Goal: Task Accomplishment & Management: Complete application form

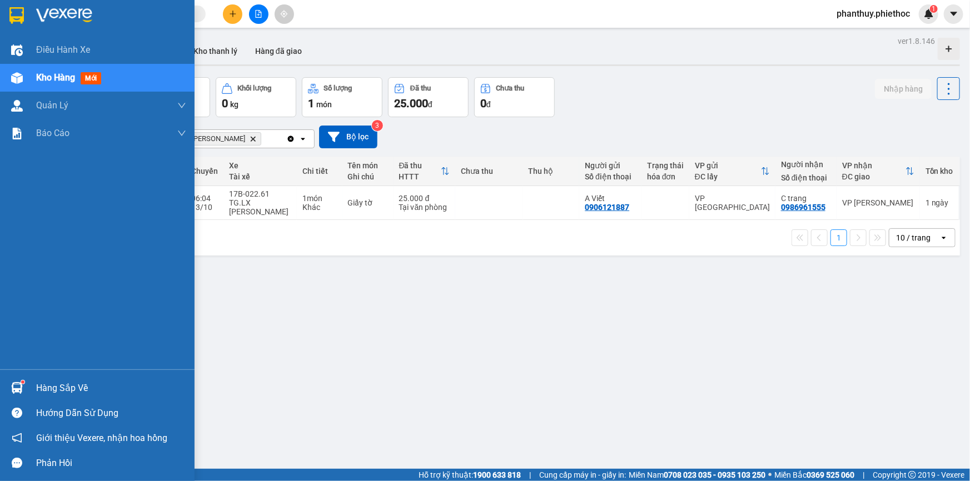
click at [49, 380] on div "Hàng sắp về" at bounding box center [111, 388] width 150 height 17
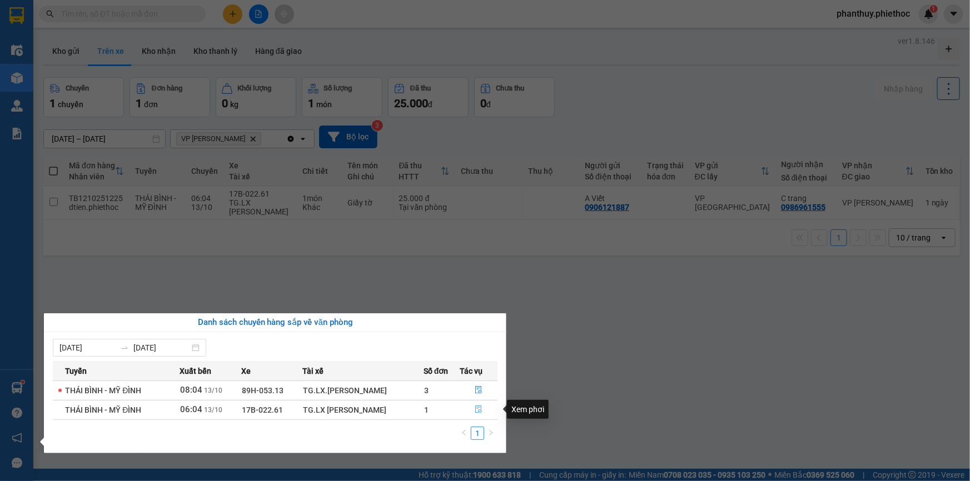
click at [478, 406] on icon "file-done" at bounding box center [479, 410] width 8 height 8
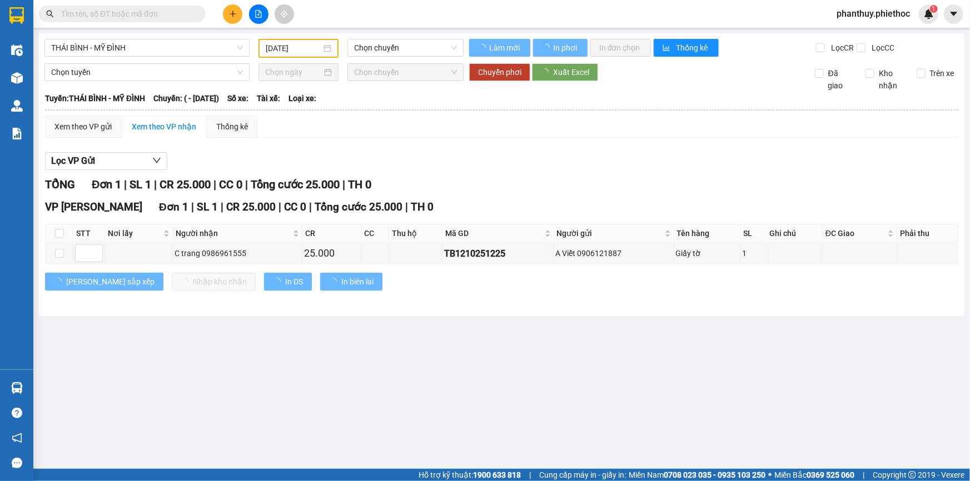
type input "[DATE]"
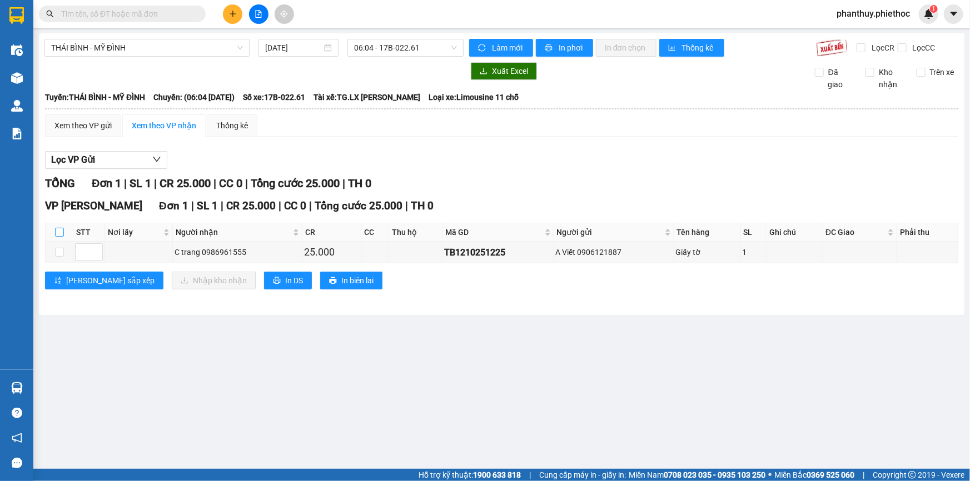
click at [62, 228] on input "checkbox" at bounding box center [59, 232] width 9 height 9
checkbox input "true"
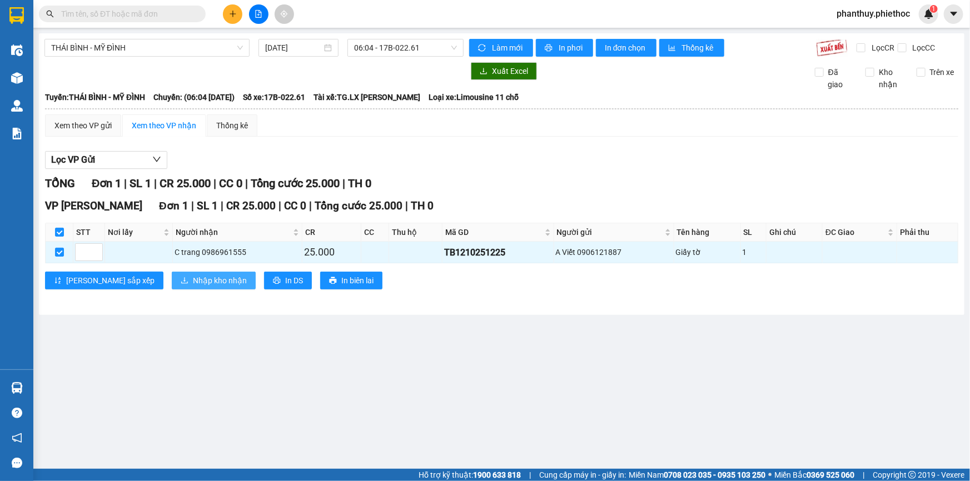
click at [193, 279] on span "Nhập kho nhận" at bounding box center [220, 280] width 54 height 12
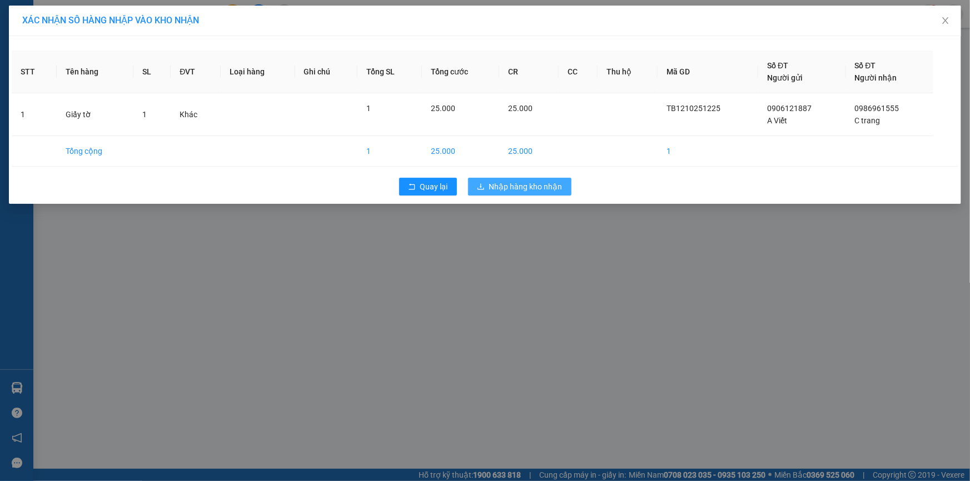
click at [511, 187] on span "Nhập hàng kho nhận" at bounding box center [525, 187] width 73 height 12
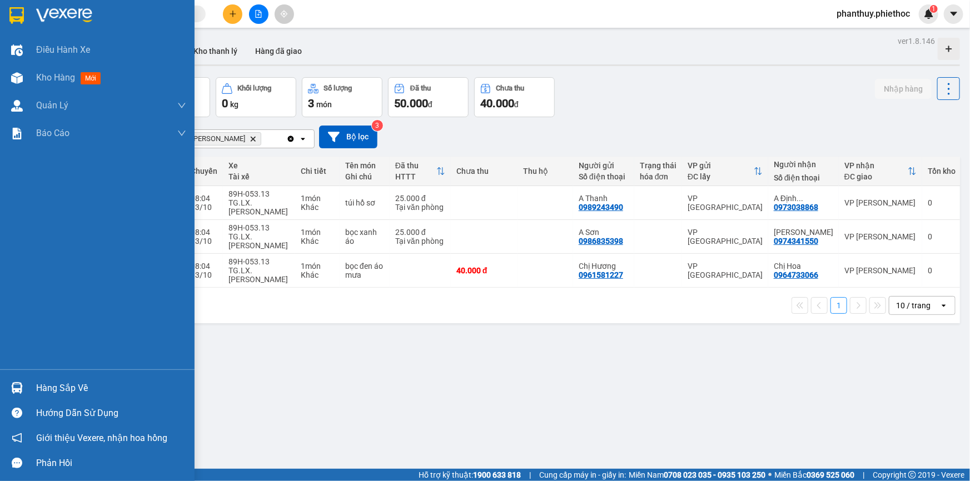
click at [46, 385] on div "Hàng sắp về" at bounding box center [111, 388] width 150 height 17
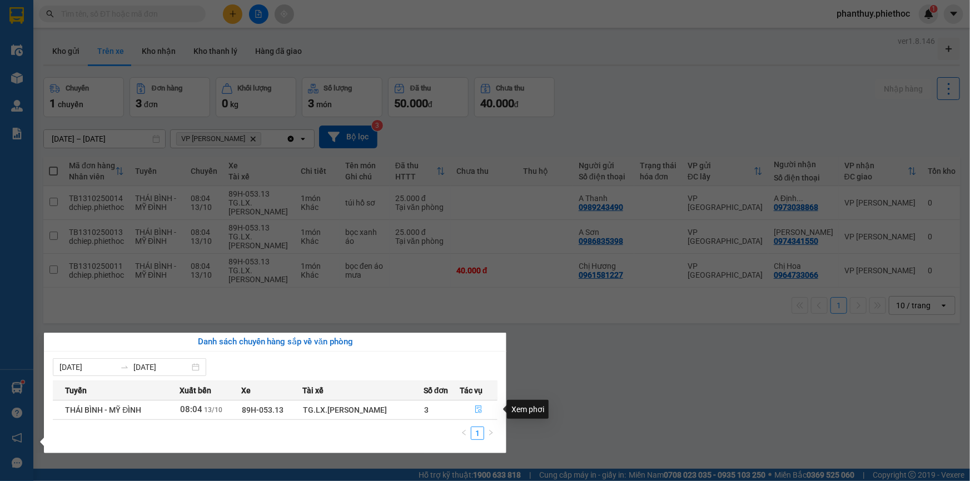
drag, startPoint x: 475, startPoint y: 407, endPoint x: 472, endPoint y: 356, distance: 50.6
click at [475, 407] on icon "file-done" at bounding box center [479, 410] width 8 height 8
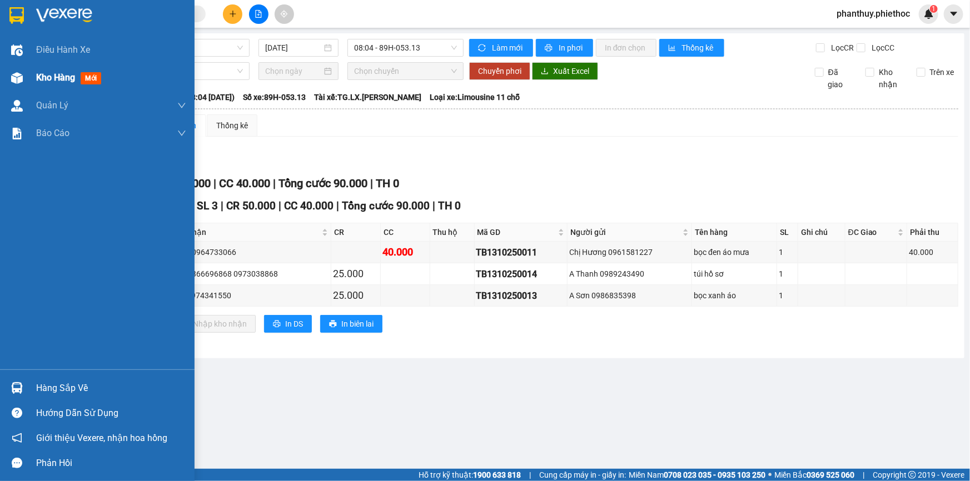
click at [62, 64] on div "Kho hàng mới" at bounding box center [111, 78] width 150 height 28
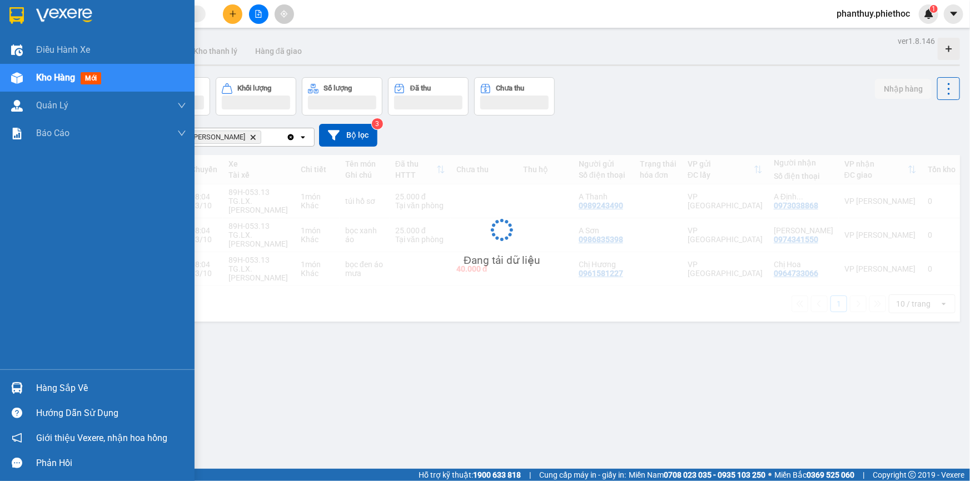
click at [72, 81] on span "Kho hàng" at bounding box center [55, 77] width 39 height 11
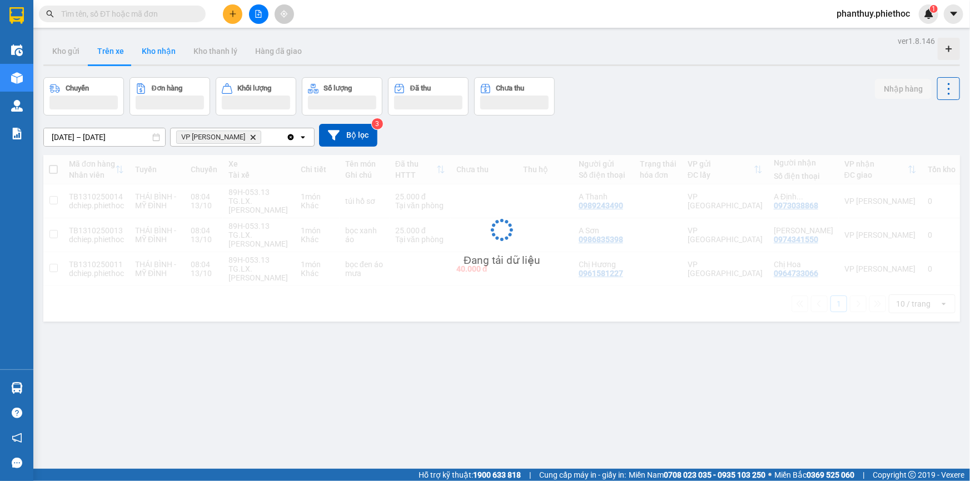
click at [146, 52] on button "Kho nhận" at bounding box center [159, 51] width 52 height 27
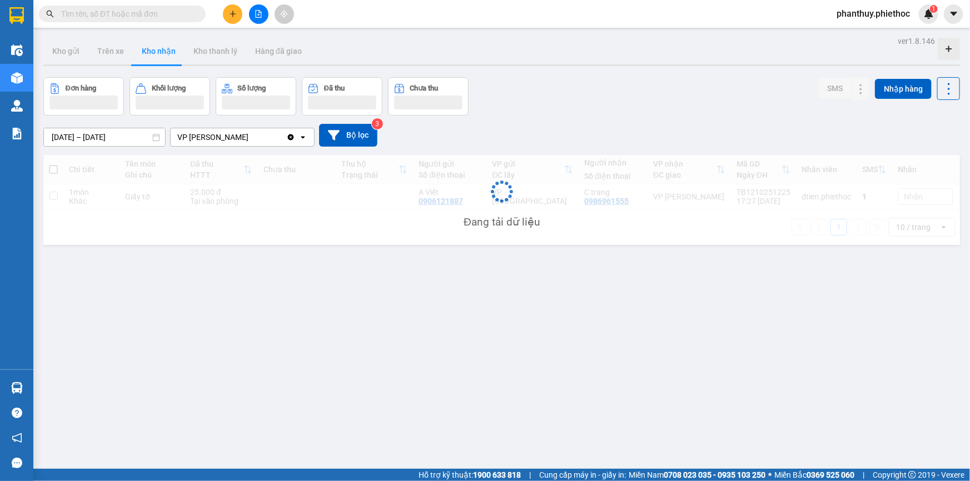
click at [146, 52] on button "Kho nhận" at bounding box center [159, 51] width 52 height 27
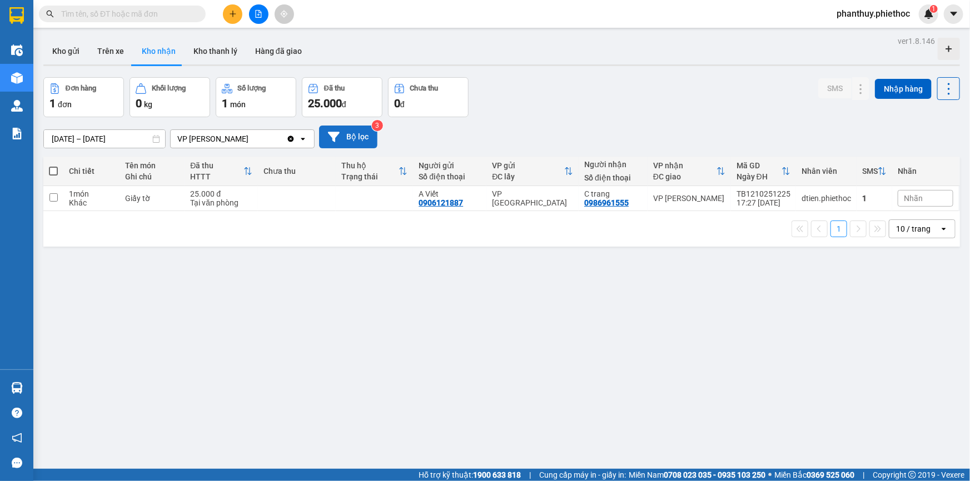
click at [342, 134] on button "Bộ lọc" at bounding box center [348, 137] width 58 height 23
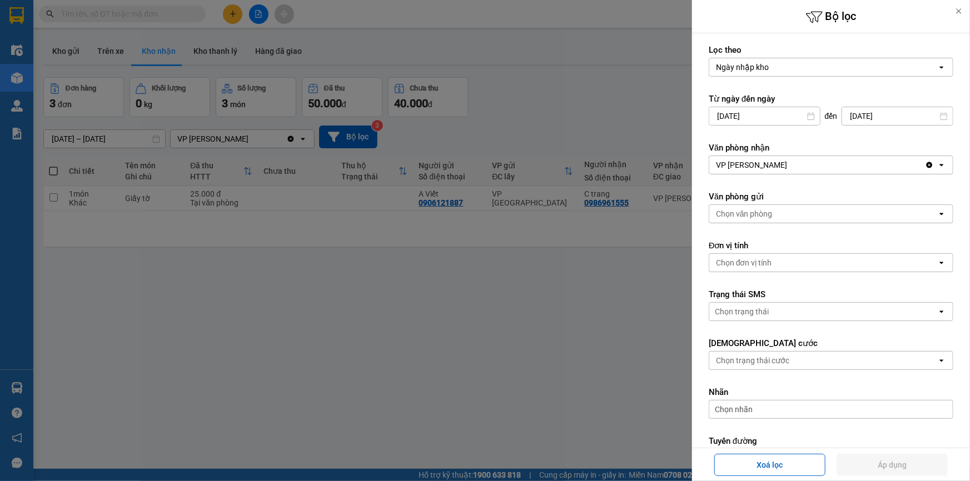
click at [109, 138] on div at bounding box center [485, 240] width 970 height 481
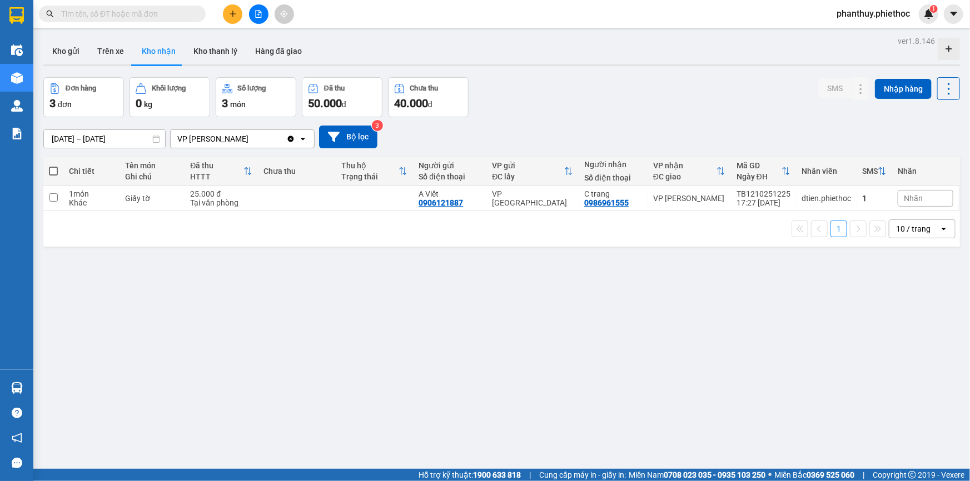
click at [106, 140] on div at bounding box center [485, 240] width 970 height 481
click at [114, 138] on input "[DATE] – [DATE]" at bounding box center [104, 139] width 121 height 18
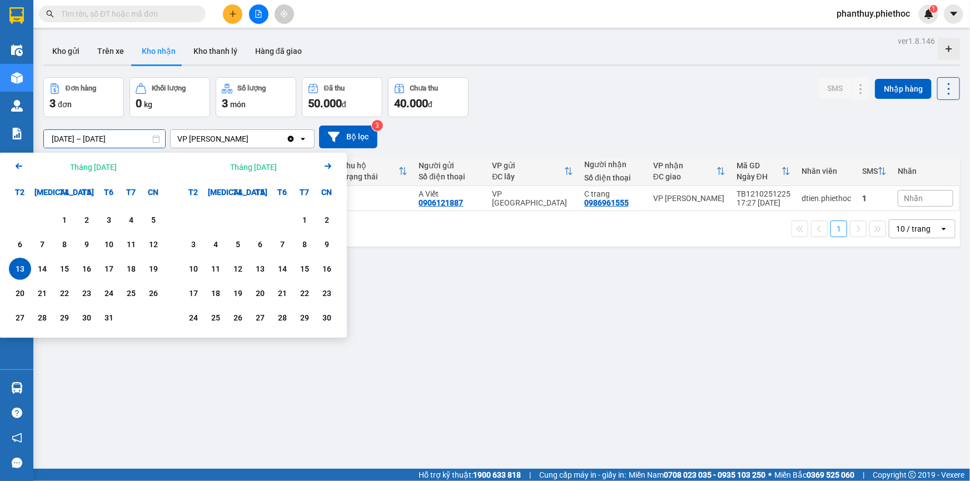
click at [59, 138] on input "[DATE] – [DATE]" at bounding box center [104, 139] width 121 height 18
click at [106, 237] on div "10" at bounding box center [109, 244] width 22 height 22
drag, startPoint x: 602, startPoint y: 89, endPoint x: 153, endPoint y: 156, distance: 453.4
click at [602, 88] on div "Đơn hàng 3 đơn Khối lượng 0 kg Số lượng 3 món Đã thu 50.000 đ Chưa thu 40.000 đ…" at bounding box center [501, 97] width 916 height 40
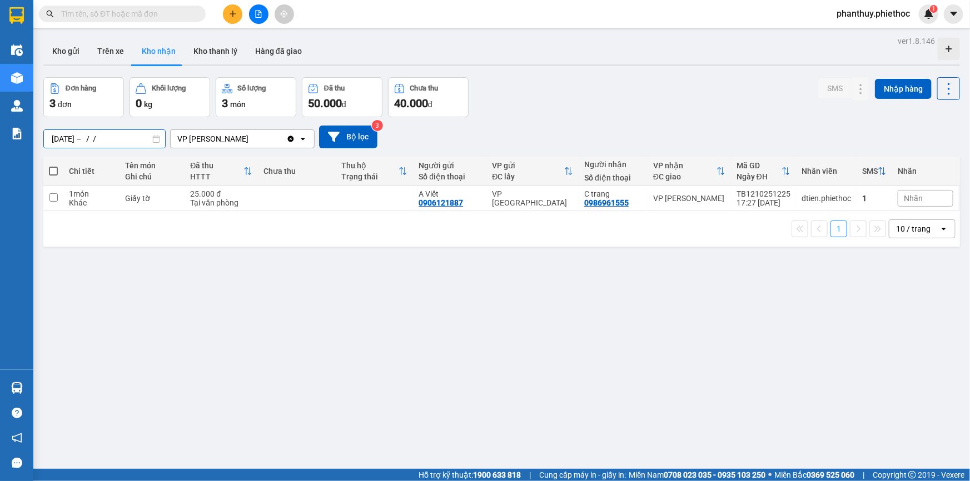
click at [106, 135] on input "[DATE] – / /" at bounding box center [104, 139] width 121 height 18
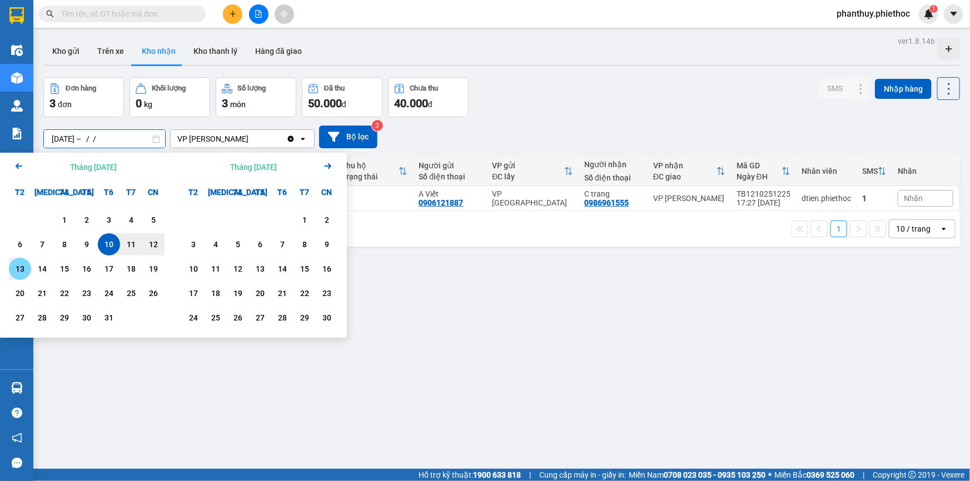
click at [15, 264] on div "13" at bounding box center [20, 268] width 16 height 13
type input "[DATE] – [DATE]"
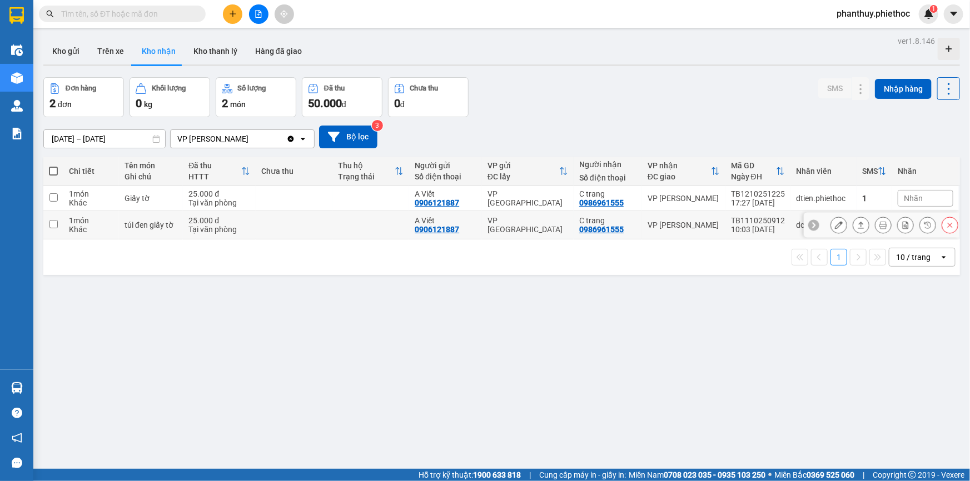
click at [835, 223] on icon at bounding box center [839, 225] width 8 height 8
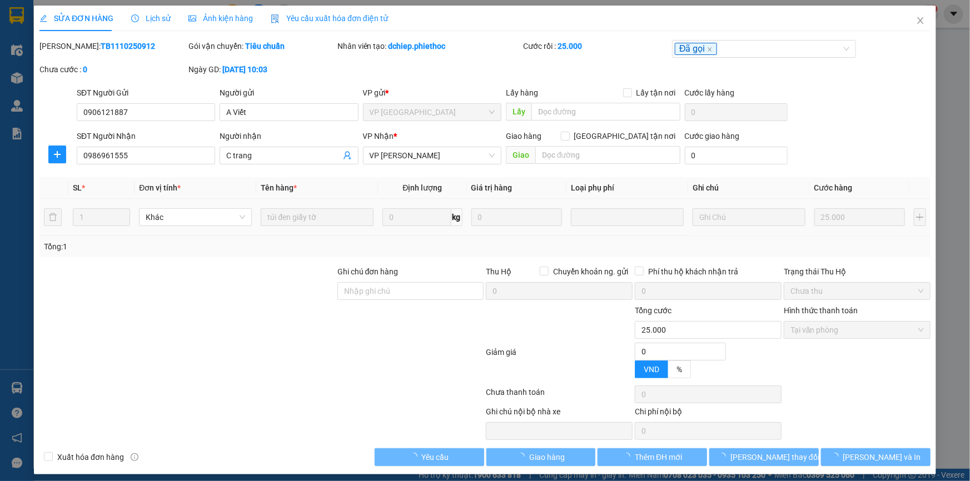
type input "0906121887"
type input "A Viết"
type input "0986961555"
type input "C trang"
type input "0"
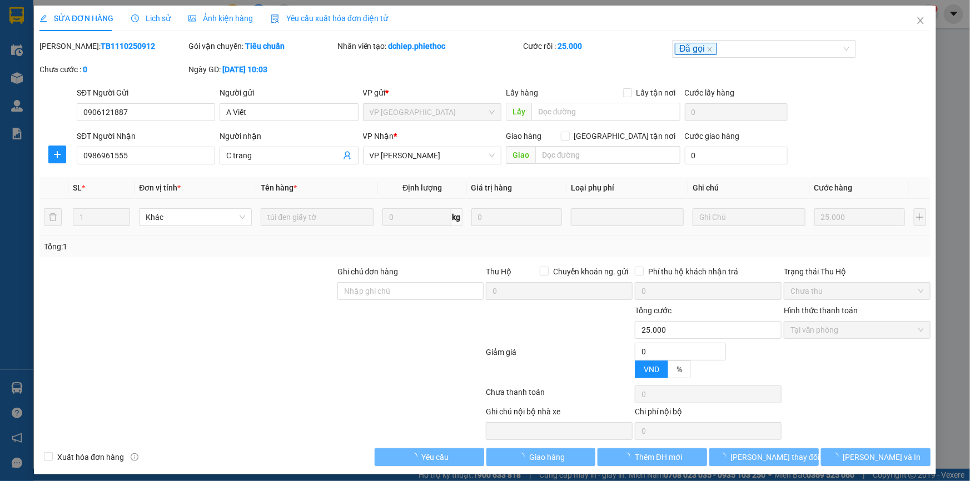
type input "25.000"
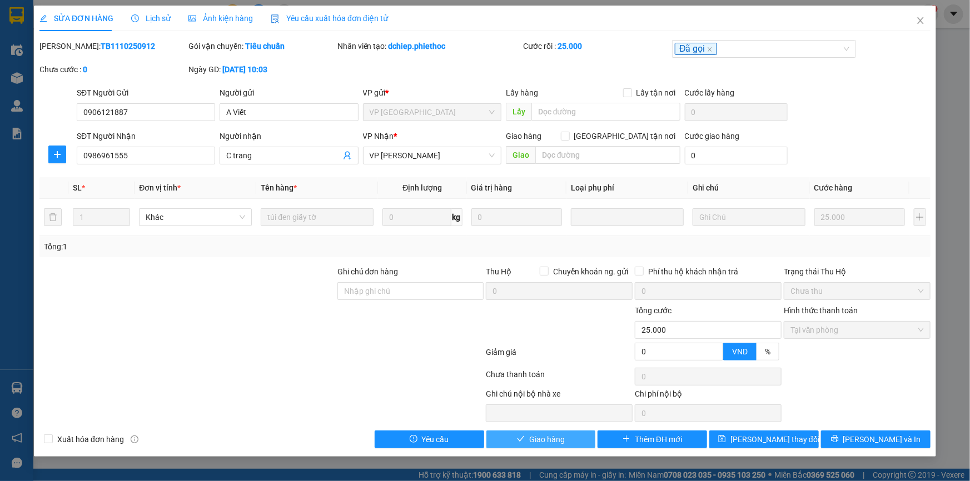
click at [544, 437] on span "Giao hàng" at bounding box center [547, 439] width 36 height 12
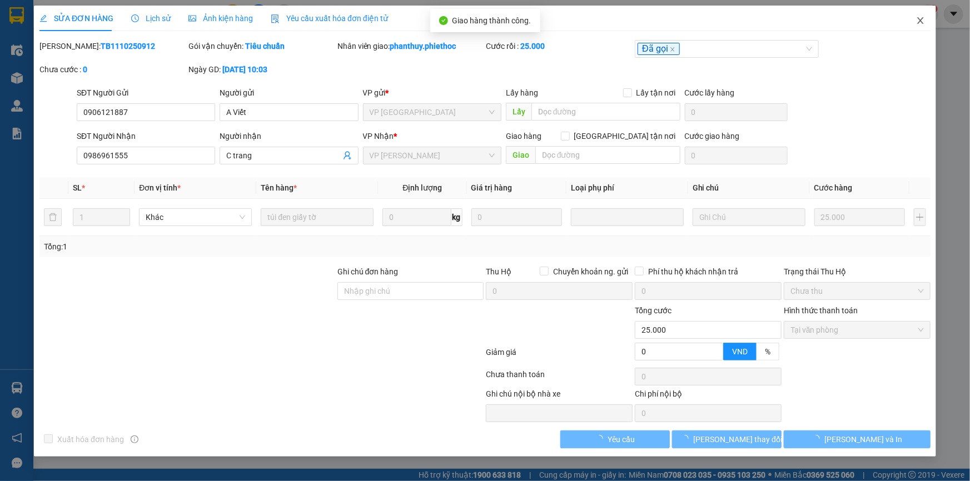
click at [918, 19] on icon "close" at bounding box center [920, 20] width 9 height 9
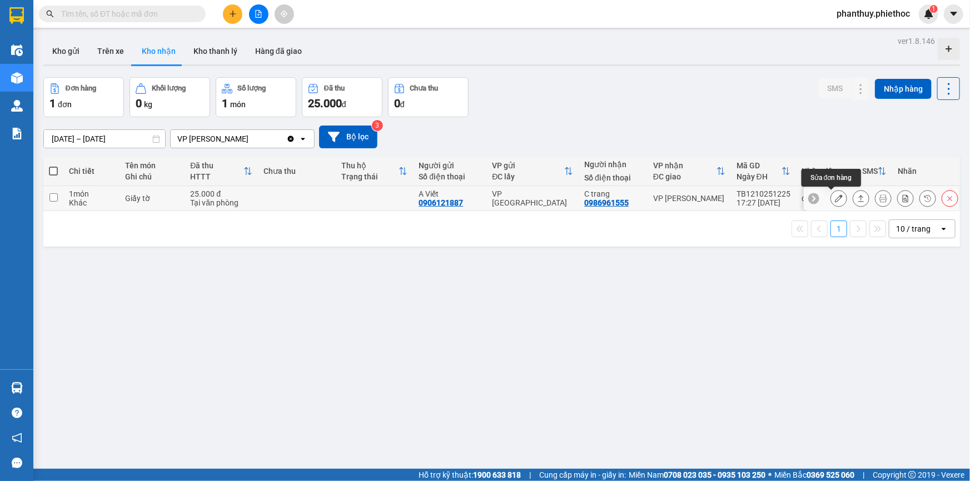
click at [835, 196] on icon at bounding box center [839, 198] width 8 height 8
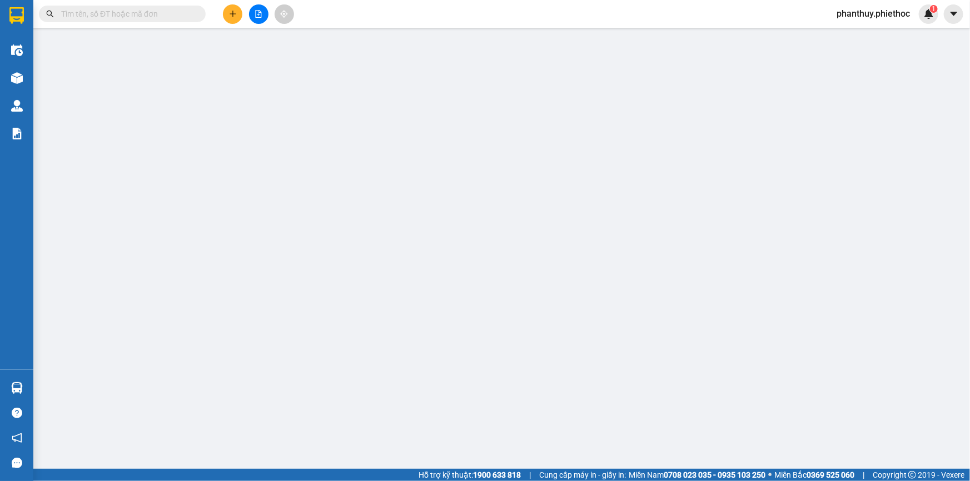
type input "0906121887"
type input "A Viết"
type input "0986961555"
type input "C trang"
type input "0"
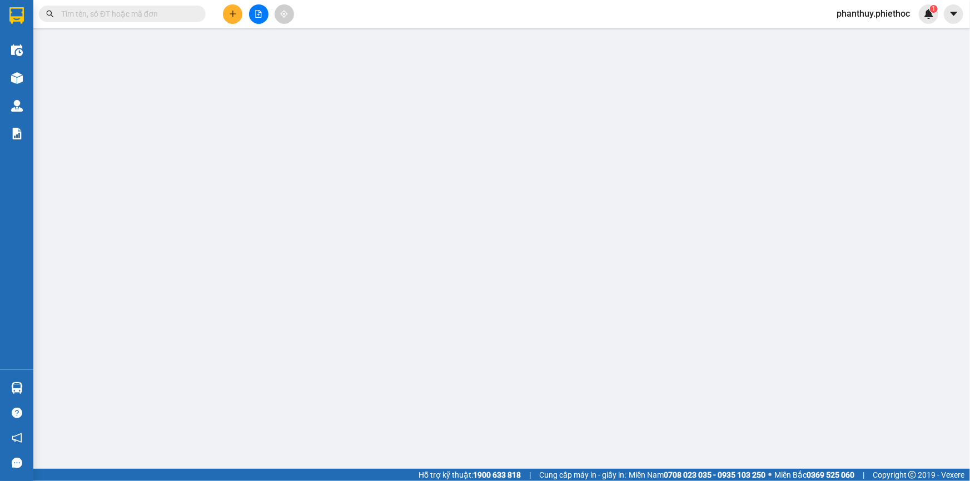
type input "25.000"
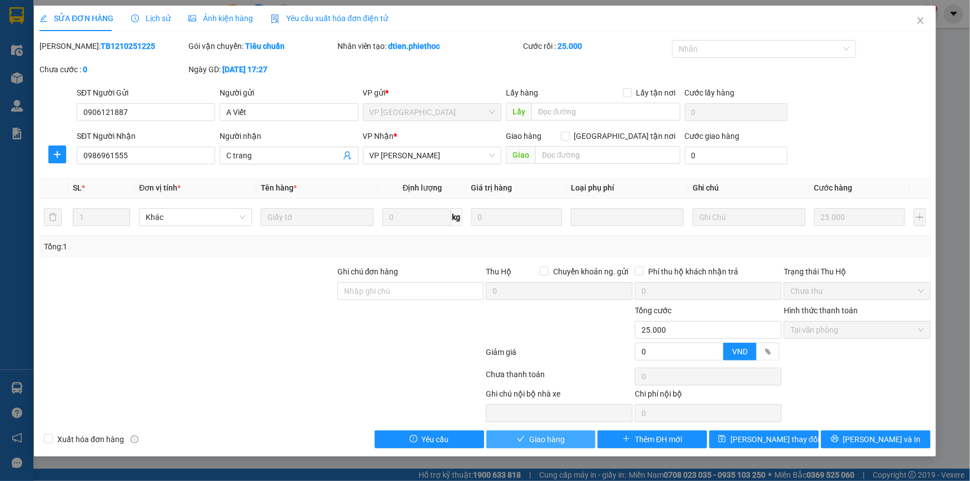
click at [546, 438] on span "Giao hàng" at bounding box center [547, 439] width 36 height 12
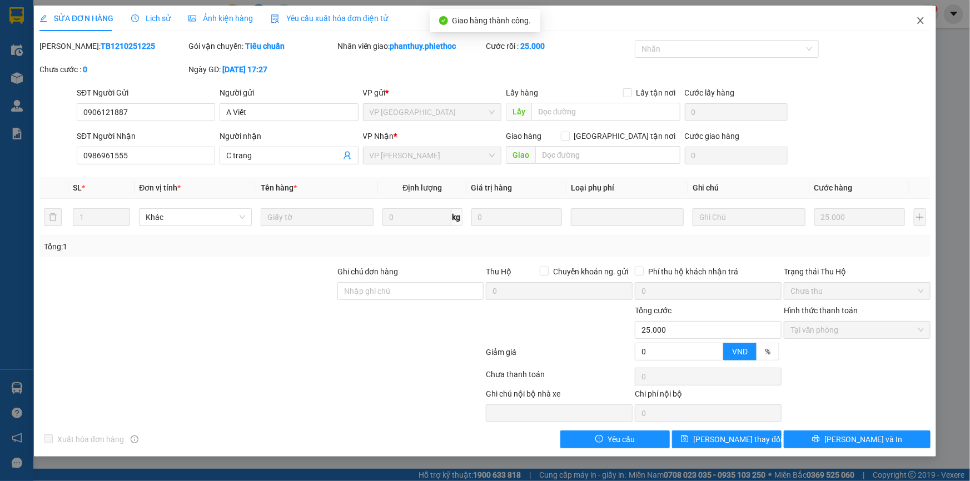
click at [920, 22] on icon "close" at bounding box center [920, 20] width 9 height 9
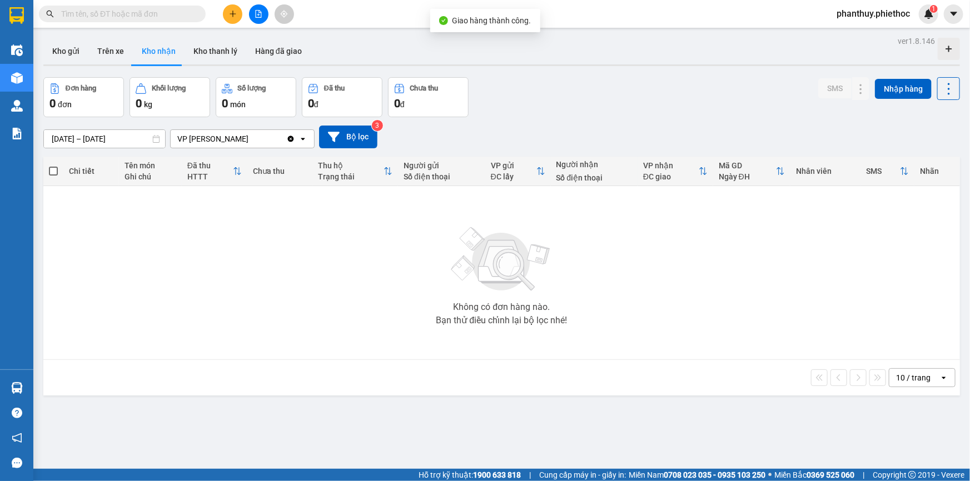
drag, startPoint x: 283, startPoint y: 283, endPoint x: 123, endPoint y: 84, distance: 255.3
click at [281, 281] on div "Không có đơn hàng nào. Bạn thử điều chỉnh lại bộ lọc nhé!" at bounding box center [501, 272] width 905 height 167
click at [63, 48] on button "Kho gửi" at bounding box center [65, 51] width 45 height 27
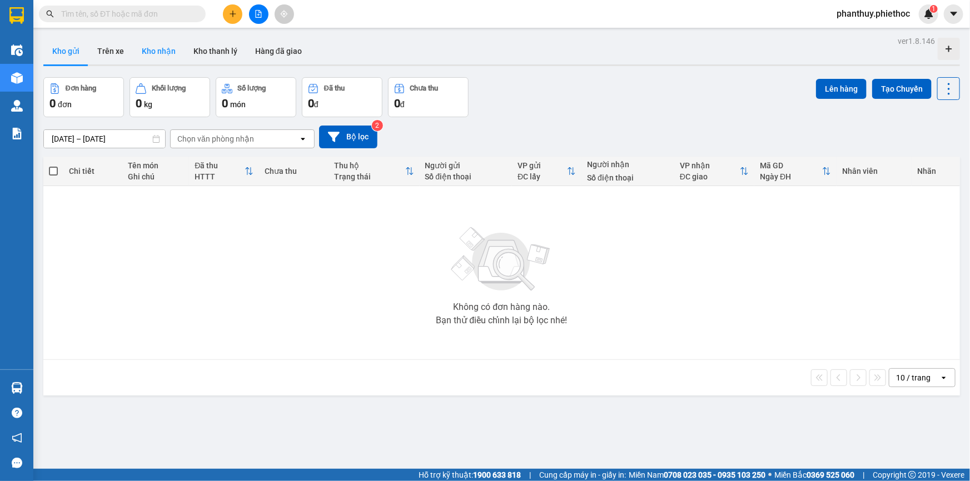
click at [150, 48] on button "Kho nhận" at bounding box center [159, 51] width 52 height 27
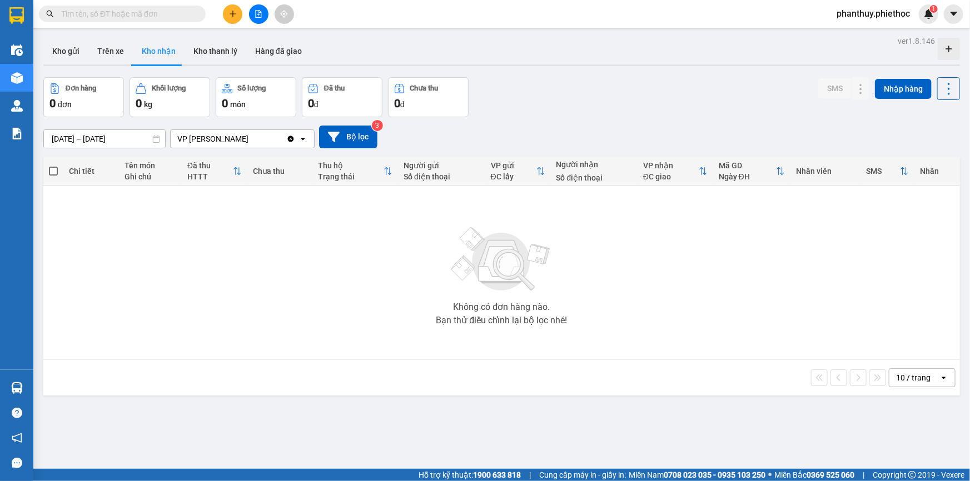
click at [455, 289] on img at bounding box center [501, 260] width 111 height 78
click at [231, 16] on icon "plus" at bounding box center [233, 14] width 8 height 8
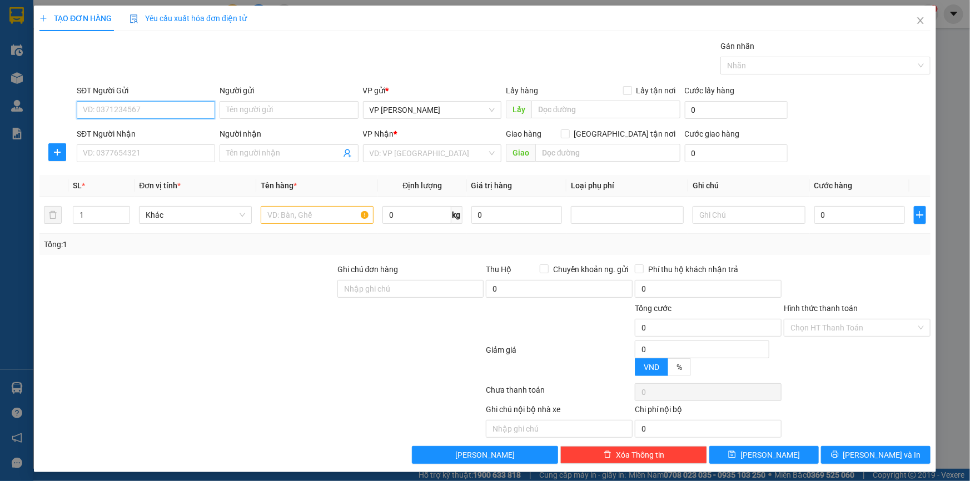
click at [121, 109] on input "SĐT Người Gửi" at bounding box center [146, 110] width 138 height 18
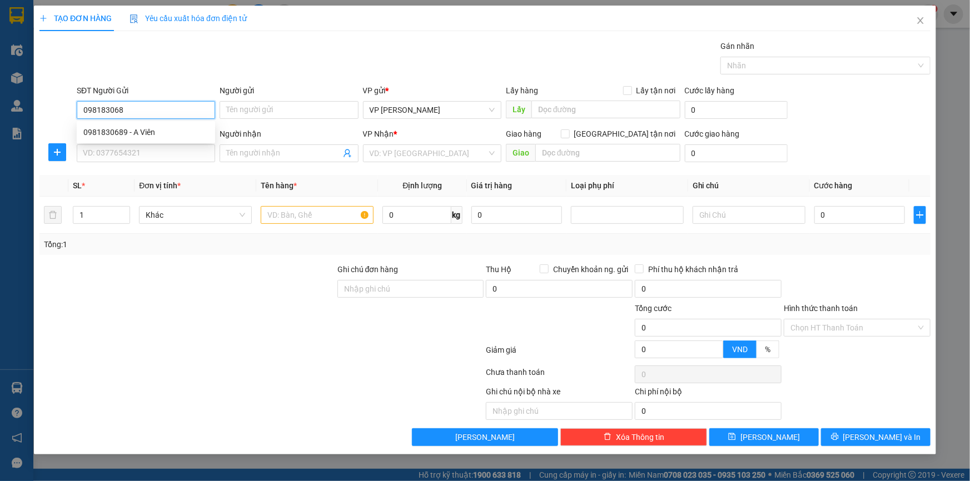
type input "0981830689"
click at [146, 129] on div "0981830689 - A Viên" at bounding box center [145, 132] width 125 height 12
type input "A Viên"
type input "0981830689"
click at [169, 152] on input "SĐT Người Nhận" at bounding box center [146, 153] width 138 height 18
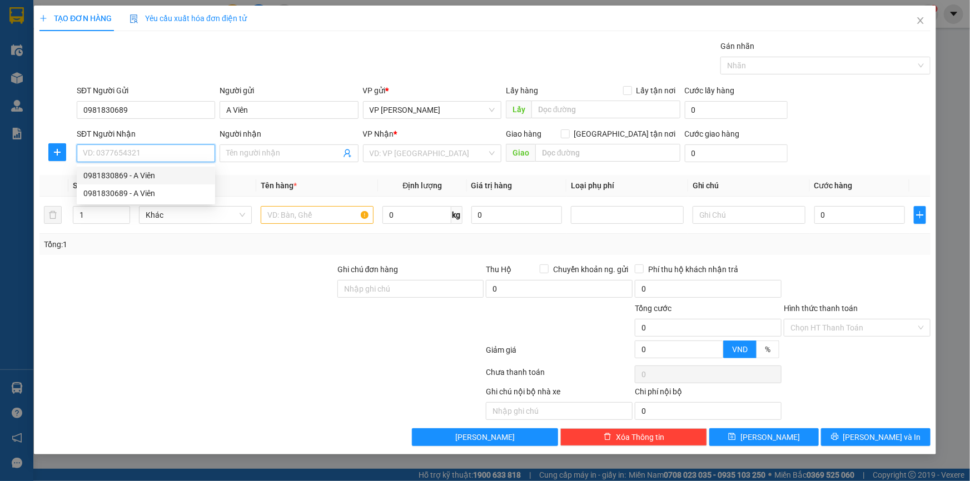
click at [159, 174] on div "0981830869 - A Viên" at bounding box center [145, 175] width 125 height 12
type input "0981830869"
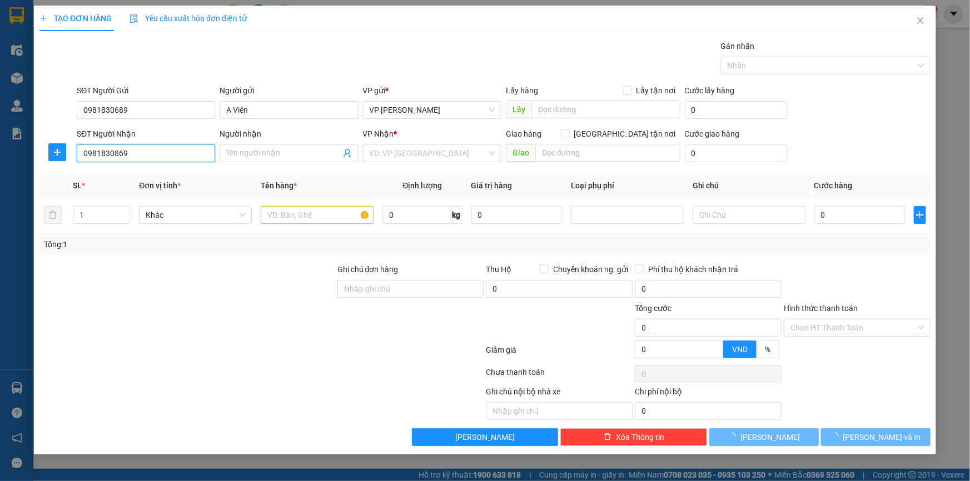
type input "A Viên"
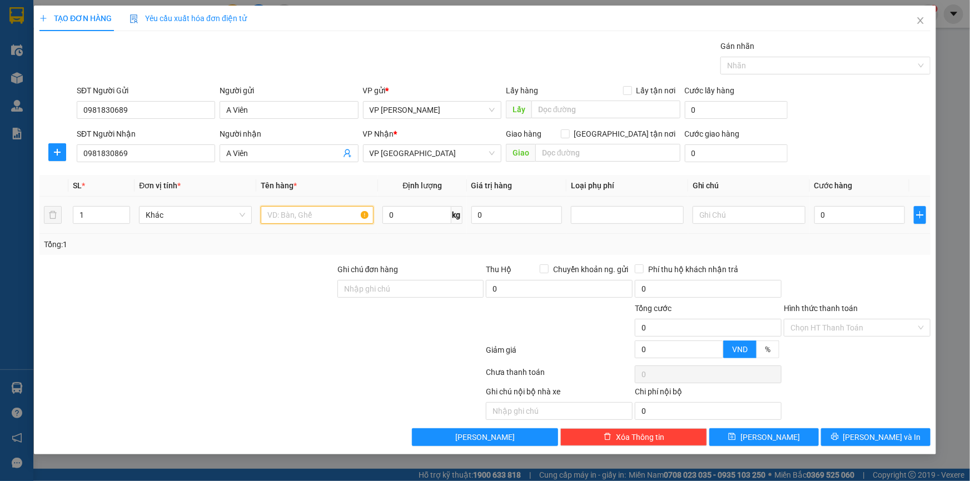
click at [283, 222] on input "text" at bounding box center [317, 215] width 113 height 18
type input "Túi giấy tờ"
type input "0.5"
drag, startPoint x: 588, startPoint y: 151, endPoint x: 583, endPoint y: 143, distance: 8.8
click at [588, 151] on input "text" at bounding box center [607, 153] width 145 height 18
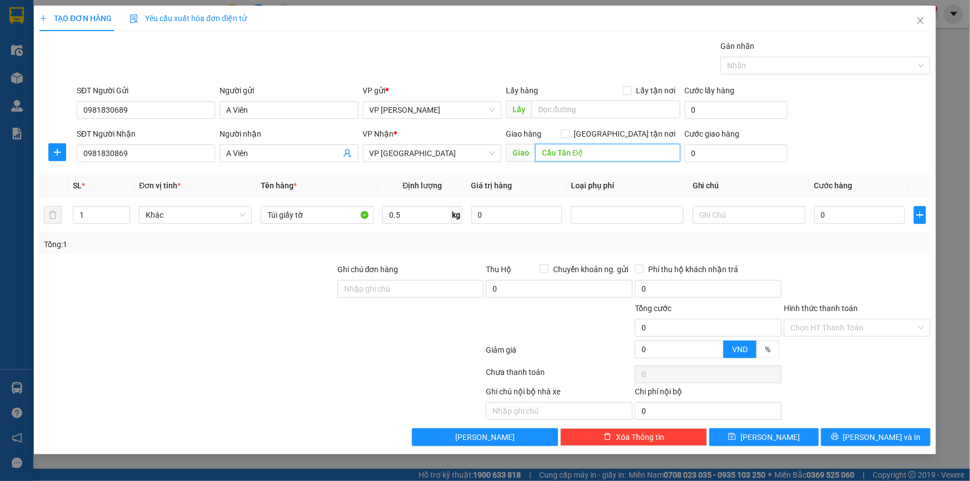
type input "Cầu Tân Đệ"
type input "5"
type input "5.000"
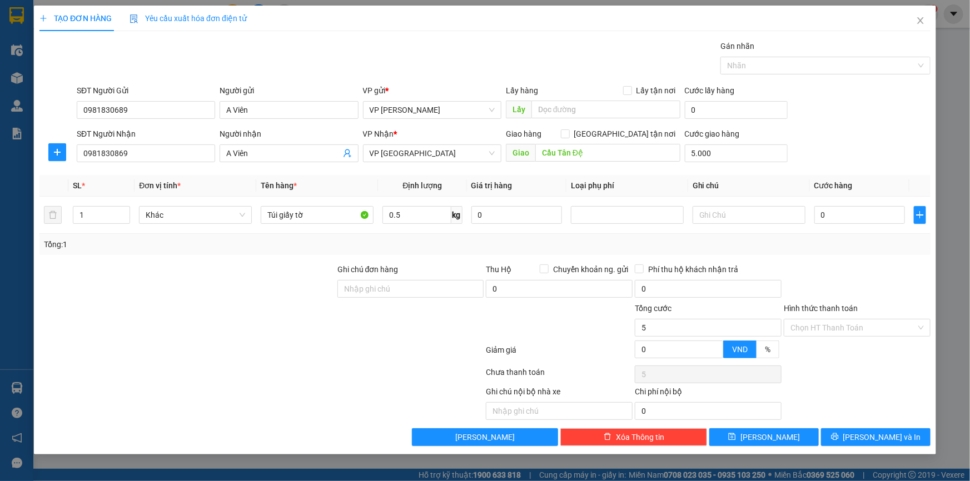
type input "5.000"
click at [852, 89] on div "SĐT Người Gửi 0981830689 Người gửi A Viên VP gửi * VP [PERSON_NAME] Lấy hàng Lấ…" at bounding box center [503, 103] width 858 height 39
click at [839, 207] on input "0" at bounding box center [859, 215] width 91 height 18
type input "02"
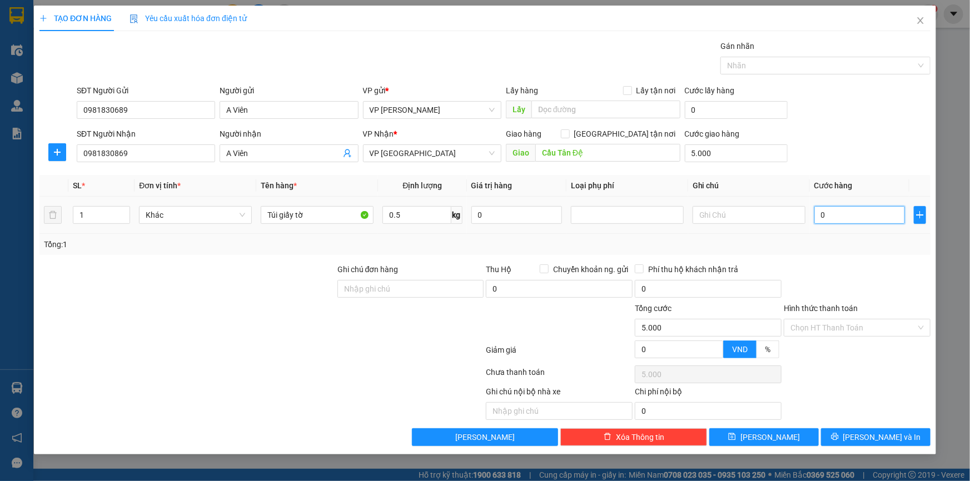
type input "5.002"
type input "025"
type input "5.025"
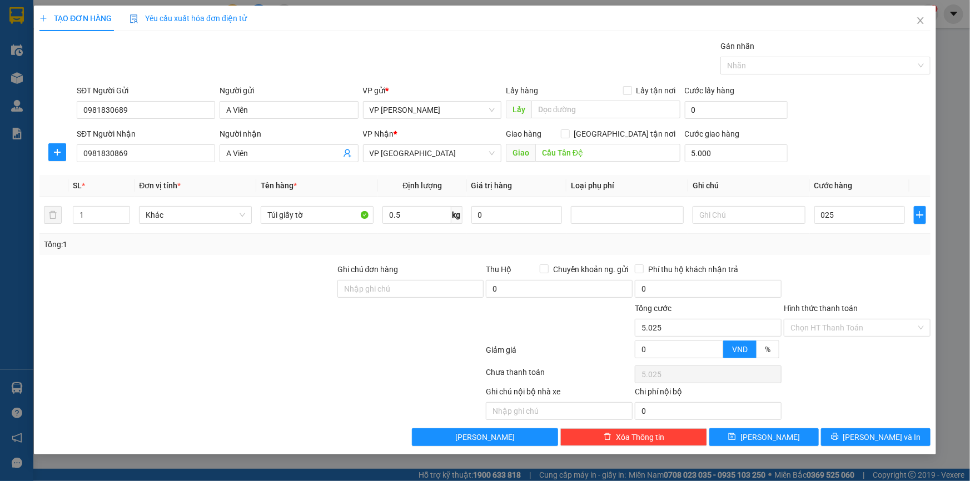
type input "25.000"
type input "30.000"
drag, startPoint x: 840, startPoint y: 133, endPoint x: 694, endPoint y: 172, distance: 151.2
click at [841, 133] on div "SĐT Người Nhận 0981830869 Người nhận A Viên VP Nhận * VP Thái Bình Giao hàng [G…" at bounding box center [503, 147] width 858 height 39
click at [818, 328] on input "Hình thức thanh toán" at bounding box center [853, 328] width 126 height 17
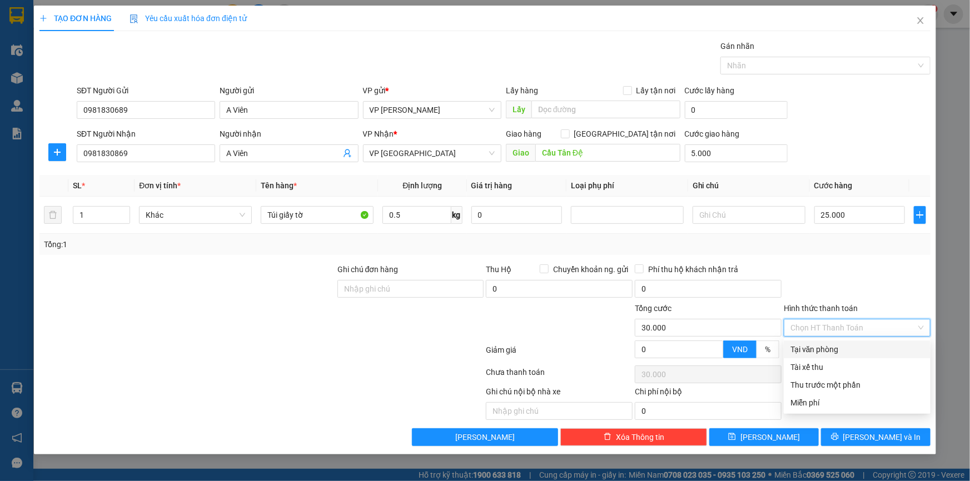
click at [823, 347] on div "Tại văn phòng" at bounding box center [856, 349] width 133 height 12
type input "0"
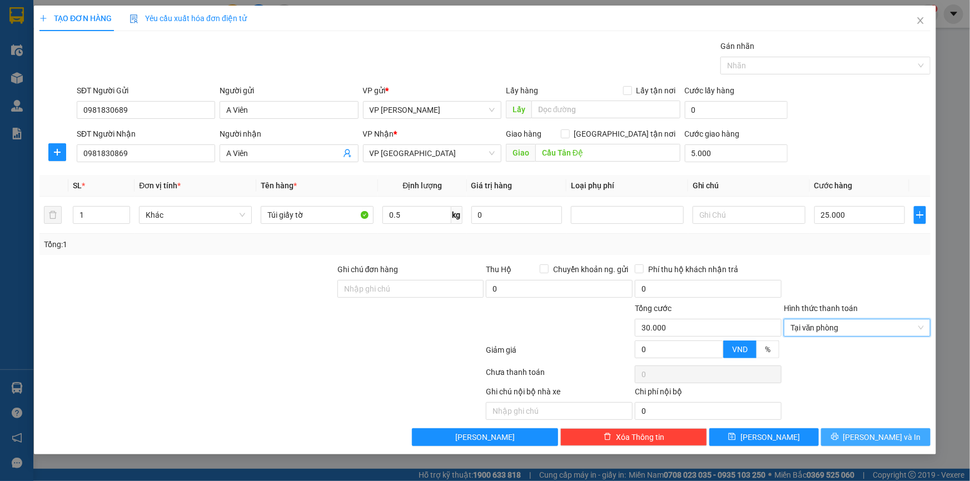
drag, startPoint x: 879, startPoint y: 437, endPoint x: 775, endPoint y: 360, distance: 129.8
click at [879, 437] on span "[PERSON_NAME] và In" at bounding box center [882, 437] width 78 height 12
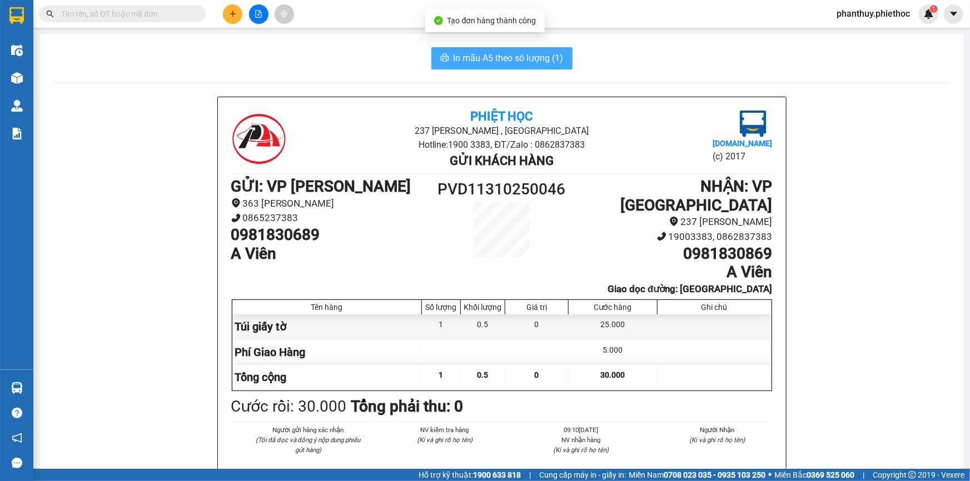
click at [455, 52] on span "In mẫu A5 theo số lượng (1)" at bounding box center [508, 58] width 110 height 14
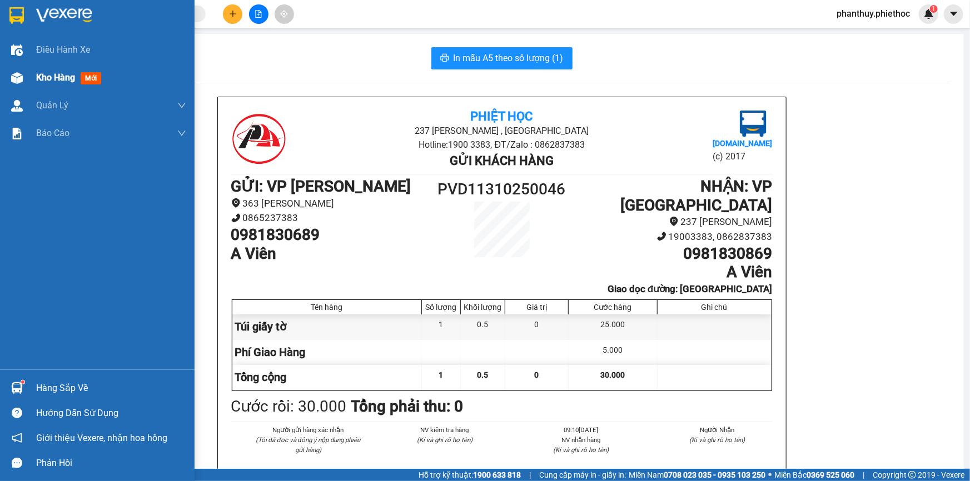
click at [52, 81] on span "Kho hàng" at bounding box center [55, 77] width 39 height 11
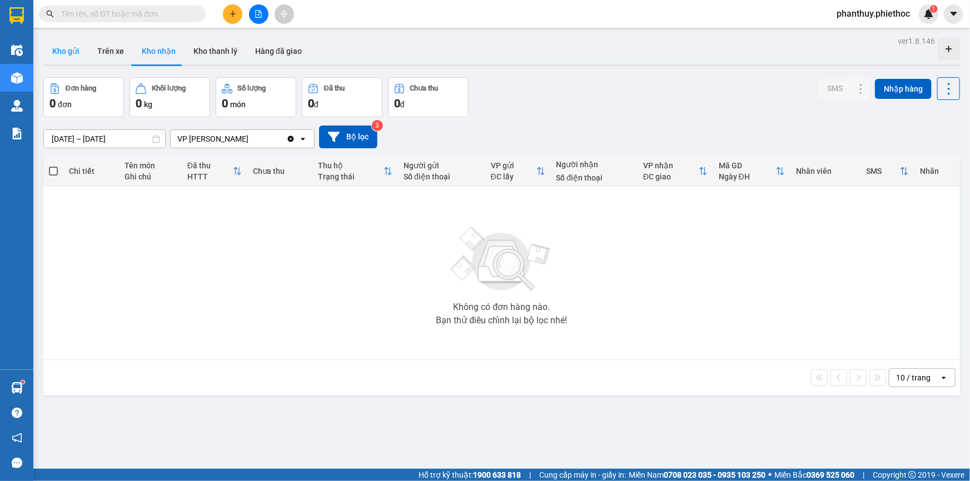
click at [59, 51] on button "Kho gửi" at bounding box center [65, 51] width 45 height 27
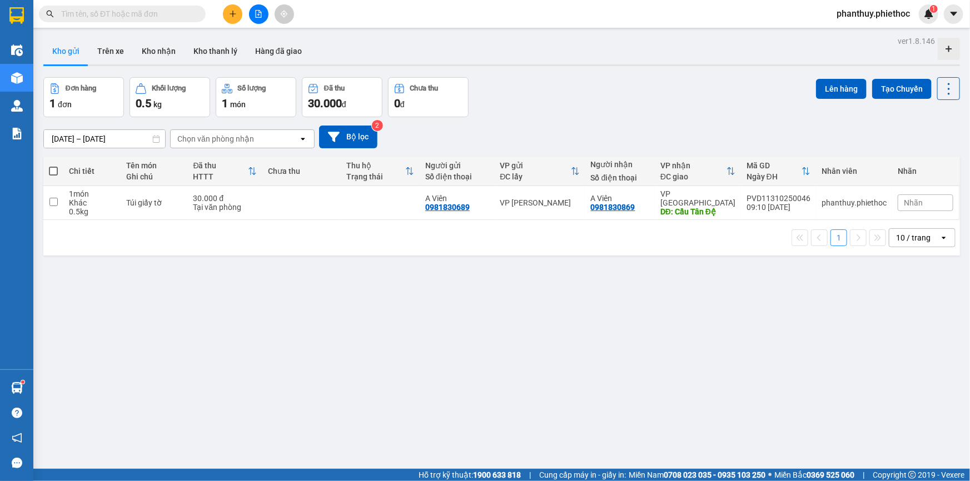
click at [51, 169] on span at bounding box center [53, 171] width 9 height 9
click at [53, 166] on input "checkbox" at bounding box center [53, 166] width 0 height 0
checkbox input "true"
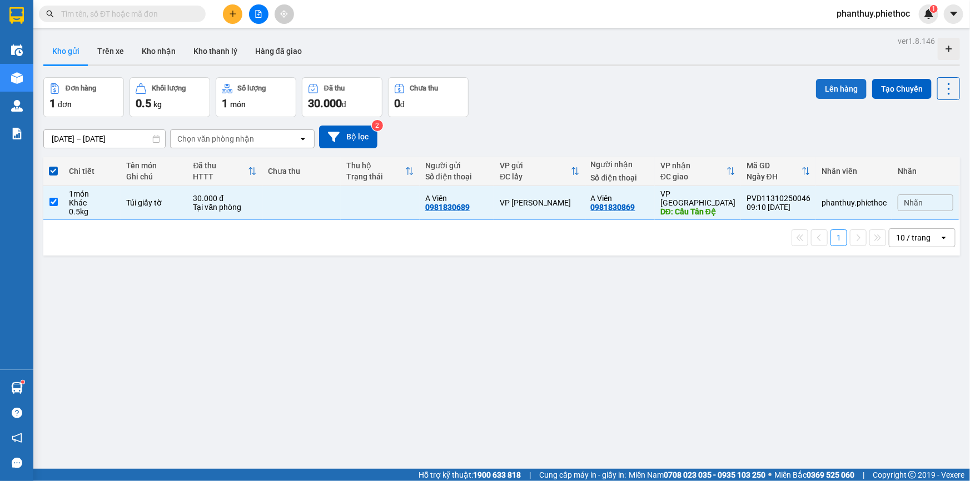
click at [833, 83] on button "Lên hàng" at bounding box center [841, 89] width 51 height 20
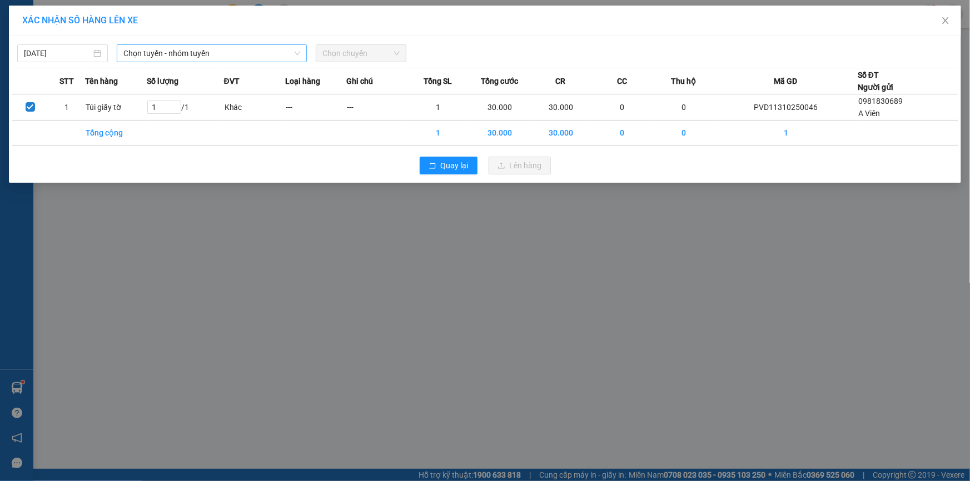
click at [134, 54] on span "Chọn tuyến - nhóm tuyến" at bounding box center [211, 53] width 177 height 17
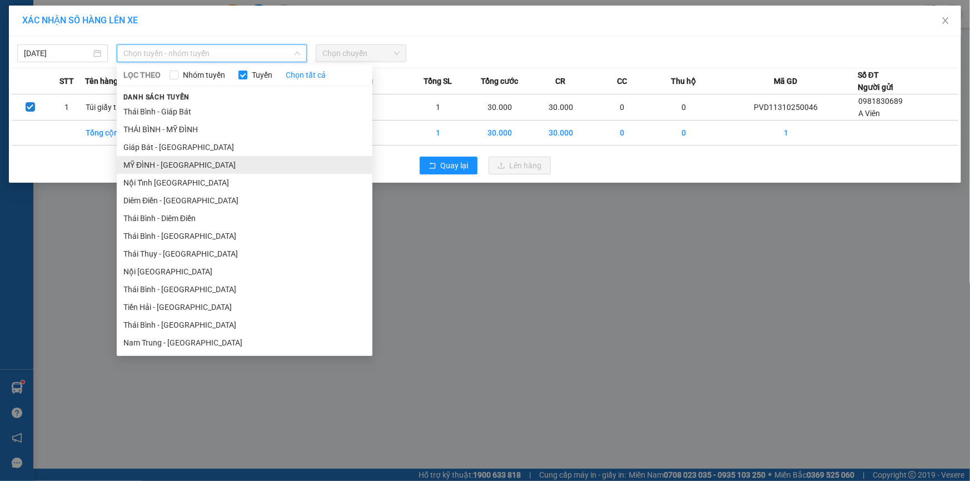
click at [158, 164] on li "MỸ ĐÌNH - [GEOGRAPHIC_DATA]" at bounding box center [245, 165] width 256 height 18
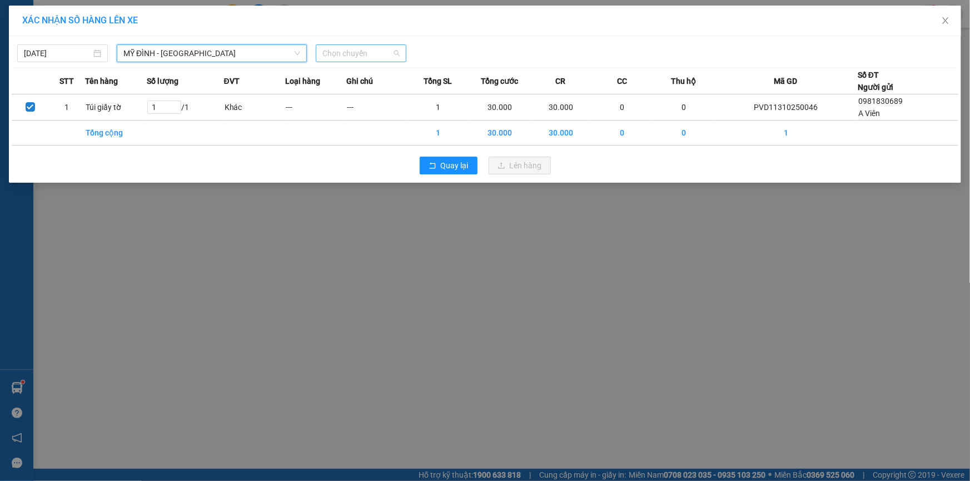
click at [351, 54] on span "Chọn chuyến" at bounding box center [360, 53] width 77 height 17
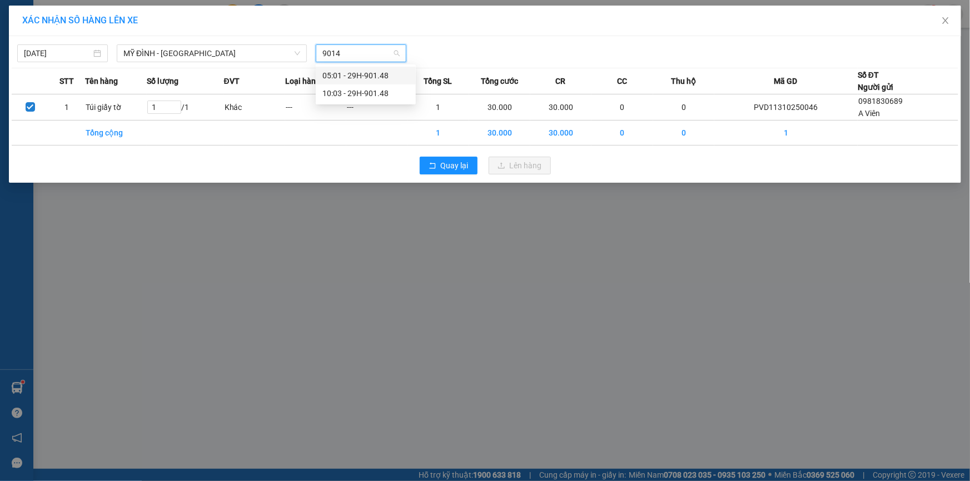
type input "90148"
click at [357, 89] on div "10:03 - 29H-901.48" at bounding box center [365, 93] width 87 height 12
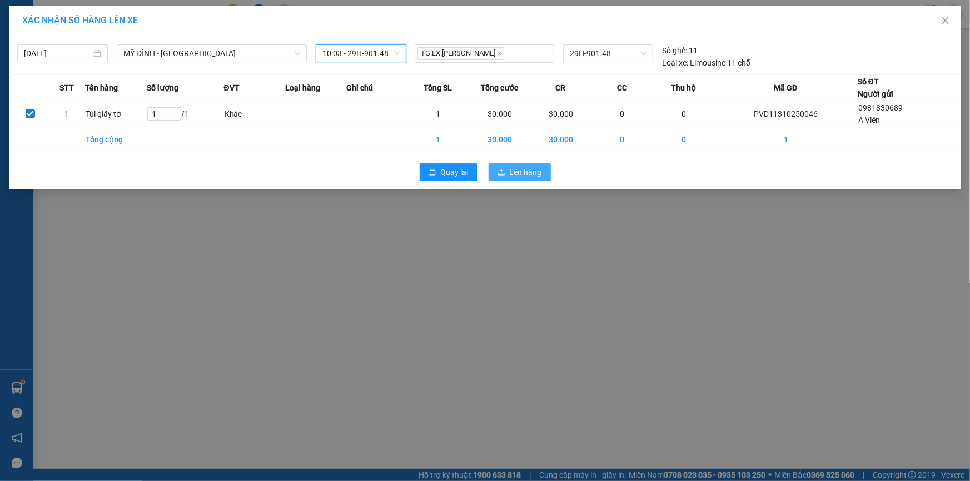
click at [518, 171] on span "Lên hàng" at bounding box center [526, 172] width 32 height 12
